Goal: Check status

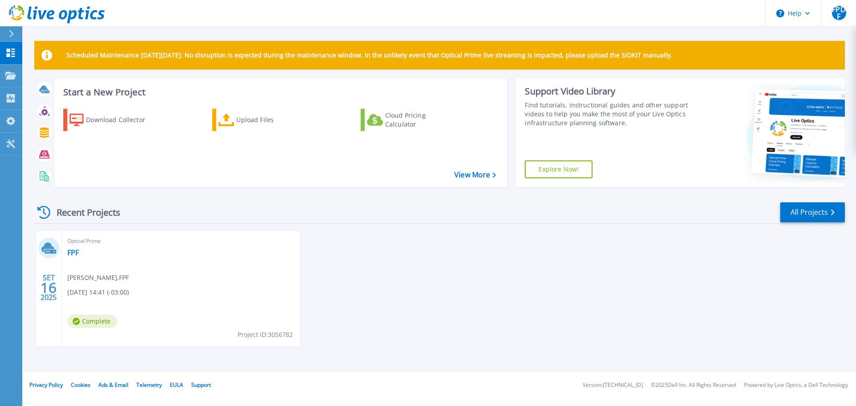
click at [54, 12] on icon at bounding box center [51, 14] width 8 height 9
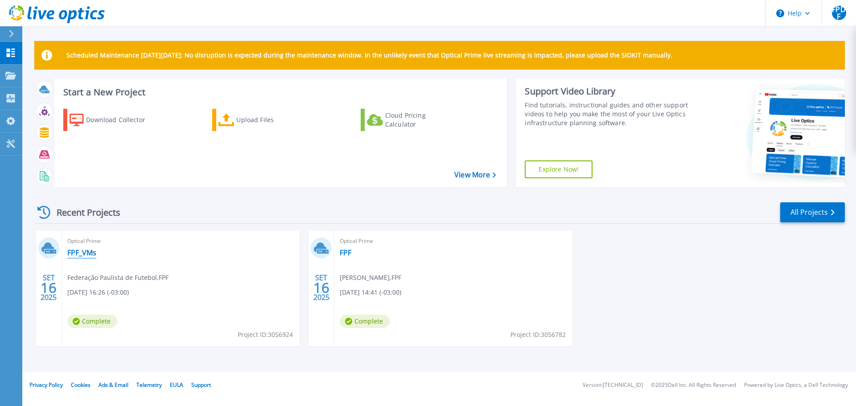
click at [85, 254] on link "FPF_VMs" at bounding box center [81, 252] width 29 height 9
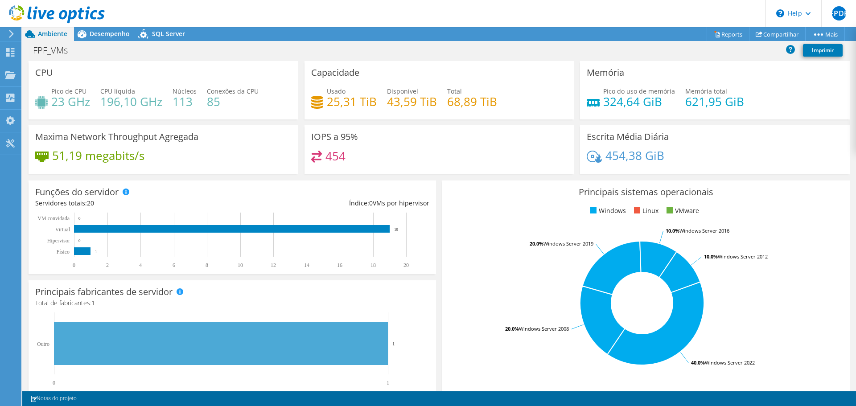
click at [393, 98] on h4 "43,59 TiB" at bounding box center [412, 102] width 50 height 10
click at [110, 32] on span "Desempenho" at bounding box center [110, 33] width 40 height 8
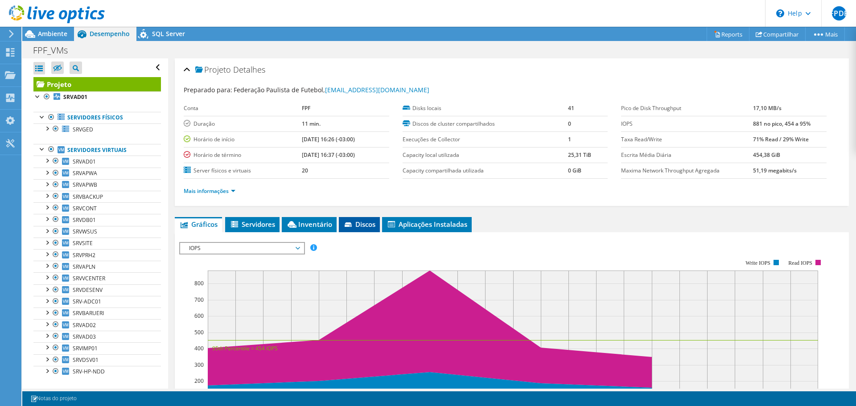
click at [350, 223] on icon at bounding box center [348, 224] width 7 height 4
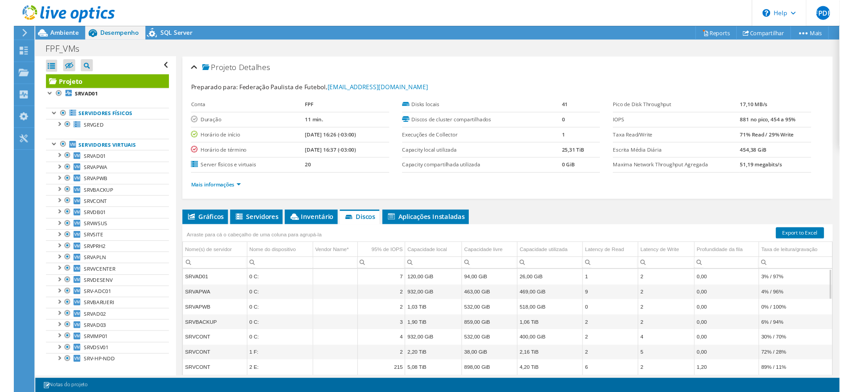
scroll to position [67, 0]
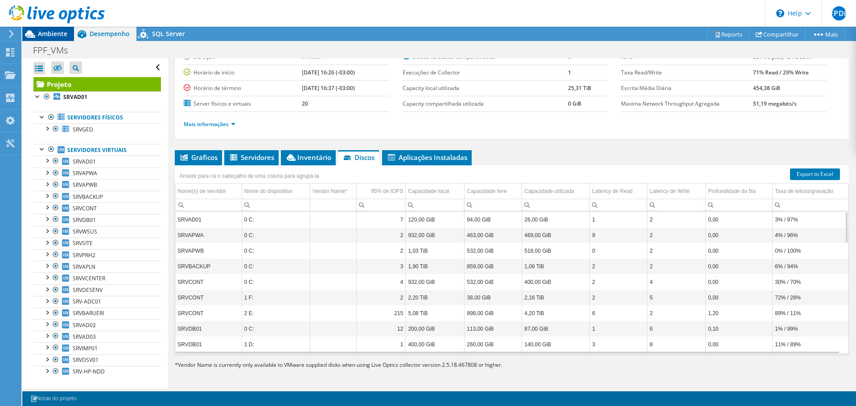
click at [45, 32] on span "Ambiente" at bounding box center [52, 33] width 29 height 8
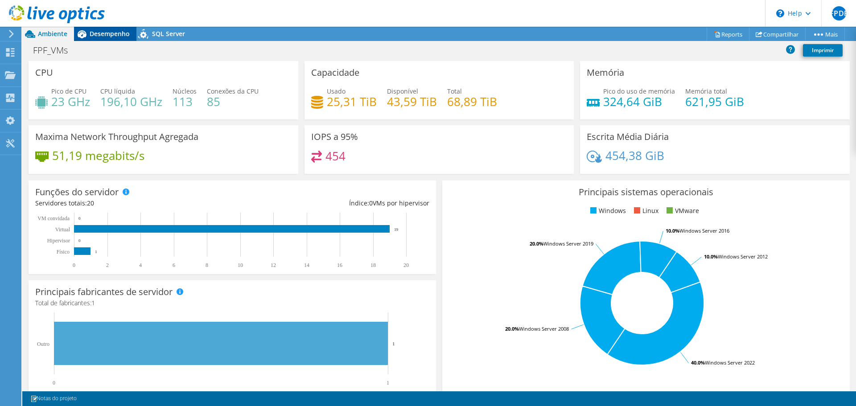
click at [100, 33] on span "Desempenho" at bounding box center [110, 33] width 40 height 8
